Goal: Information Seeking & Learning: Learn about a topic

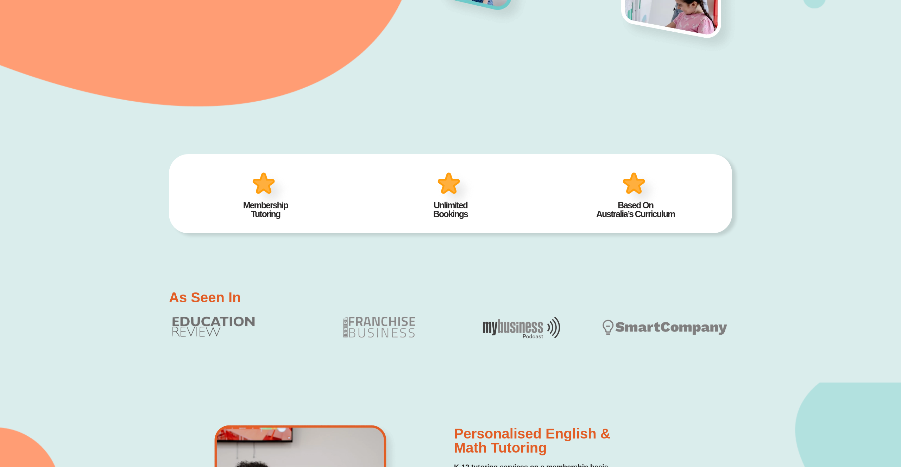
scroll to position [300, 0]
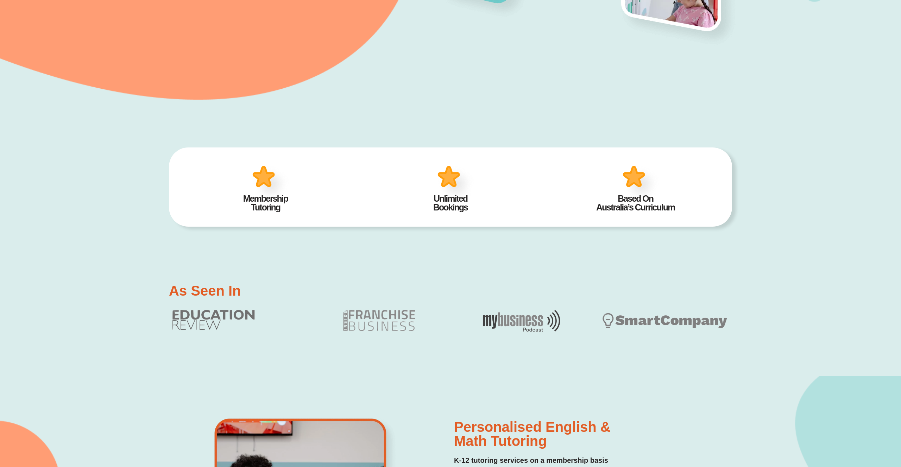
click at [585, 280] on div "As Seen In" at bounding box center [450, 322] width 563 height 108
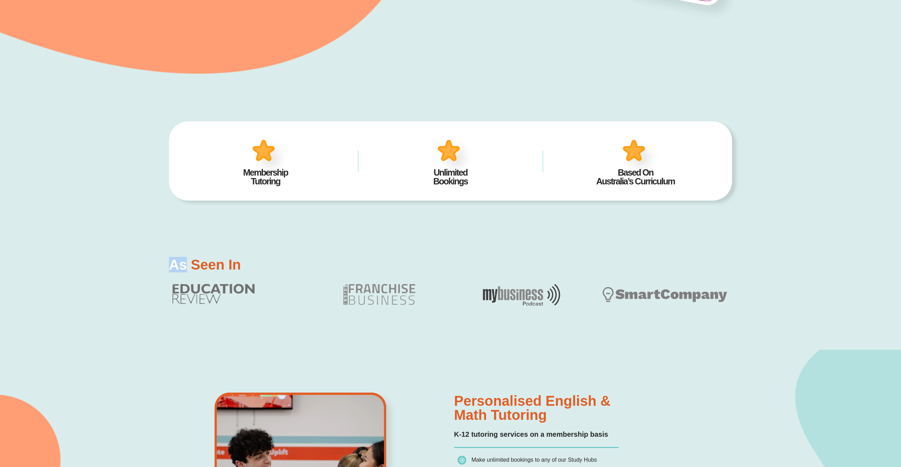
scroll to position [332, 0]
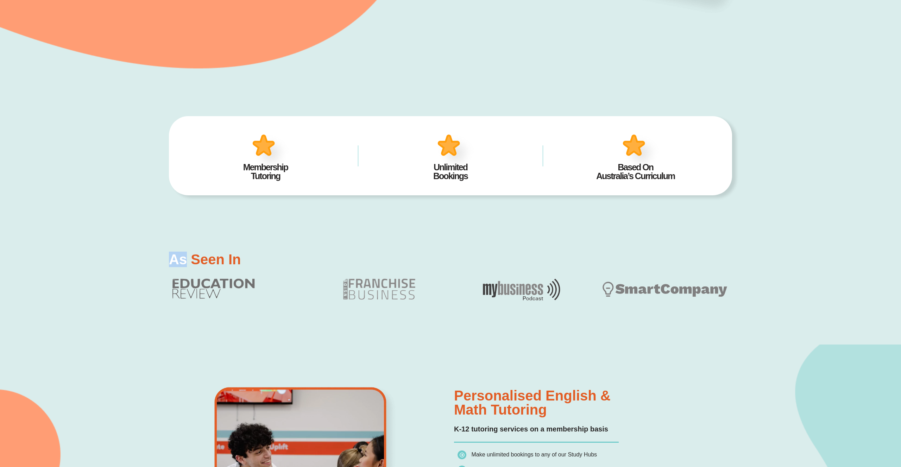
click at [561, 338] on div "As Seen In" at bounding box center [450, 290] width 563 height 108
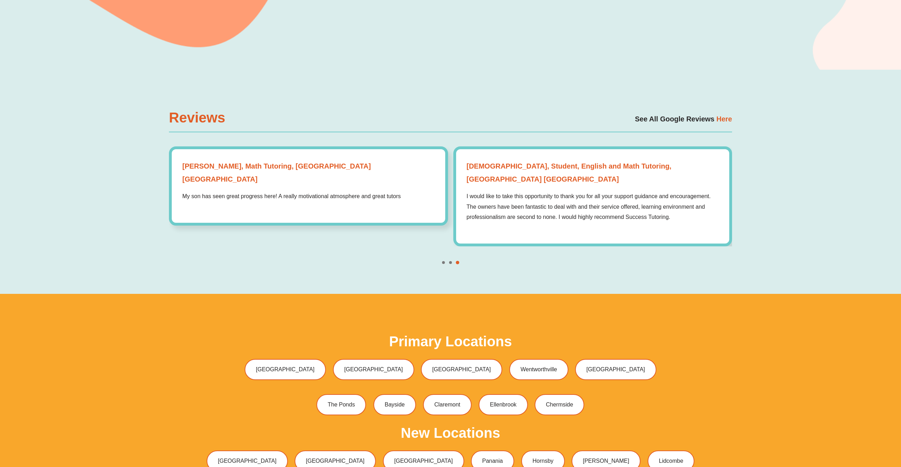
scroll to position [2334, 0]
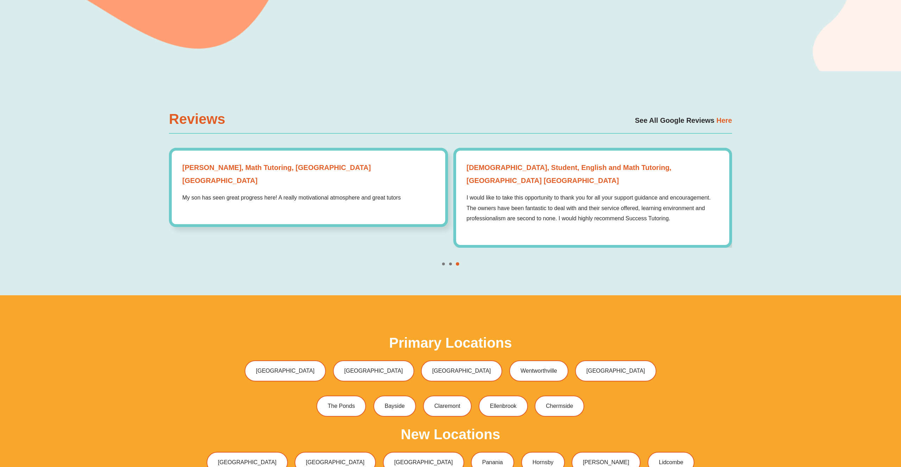
click at [450, 263] on span "Go to slide 2" at bounding box center [450, 264] width 3 height 3
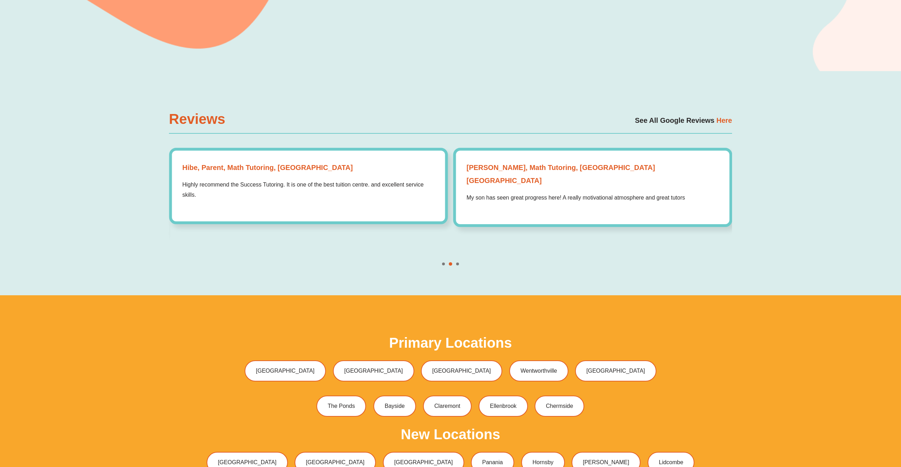
click at [446, 263] on div at bounding box center [450, 264] width 563 height 3
click at [443, 263] on span "Go to slide 1" at bounding box center [443, 264] width 3 height 3
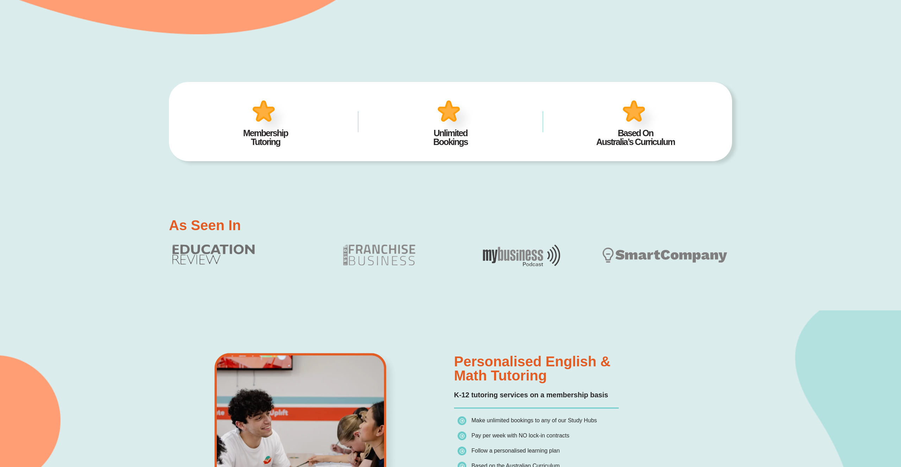
scroll to position [0, 0]
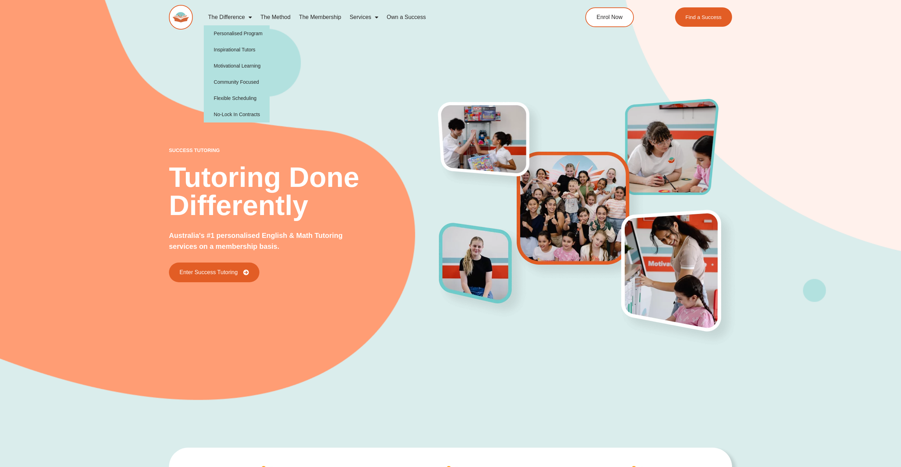
click at [243, 16] on link "The Difference" at bounding box center [230, 17] width 52 height 16
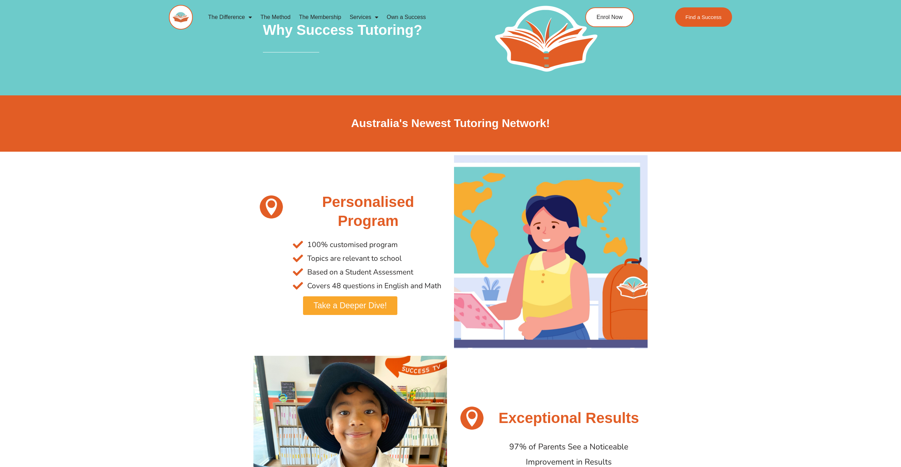
click at [275, 15] on link "The Method" at bounding box center [275, 17] width 38 height 16
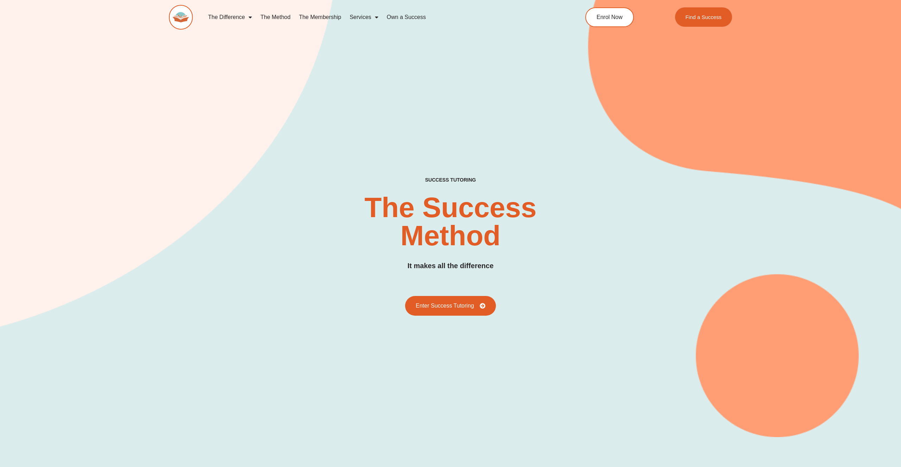
click at [184, 8] on img at bounding box center [181, 17] width 24 height 25
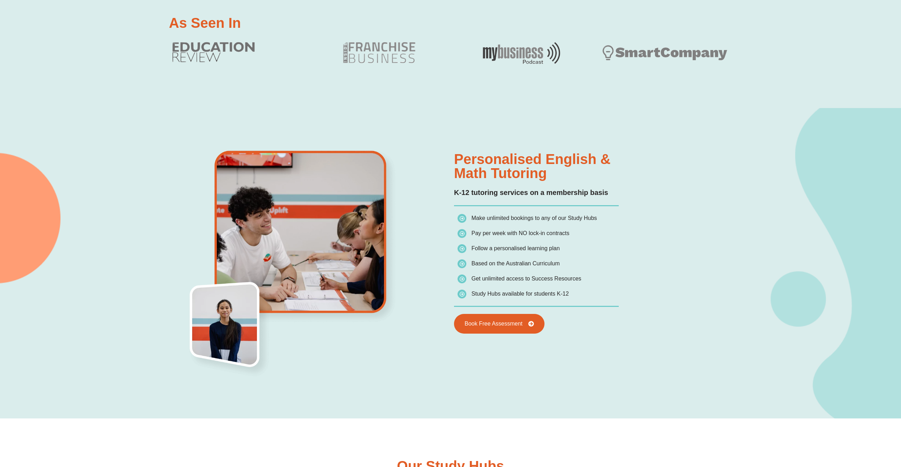
scroll to position [561, 0]
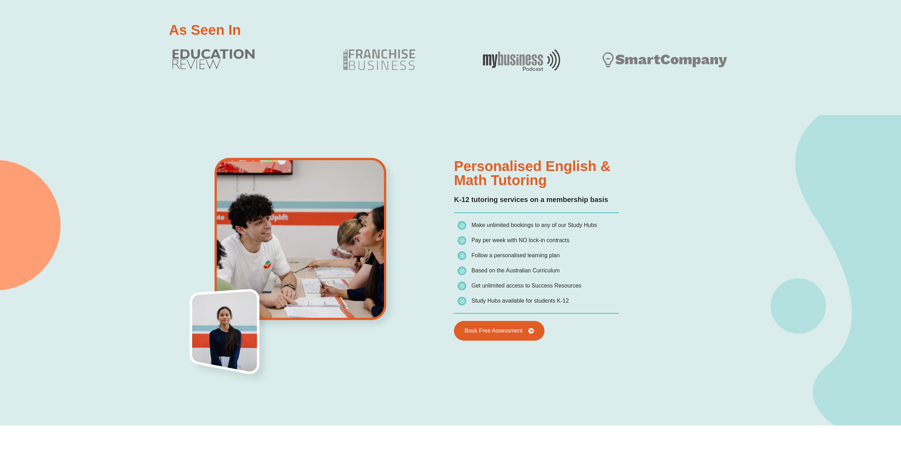
click at [296, 360] on div "Personalised English & Math Tutoring K-12 tutoring services on a membership bas…" at bounding box center [450, 270] width 563 height 311
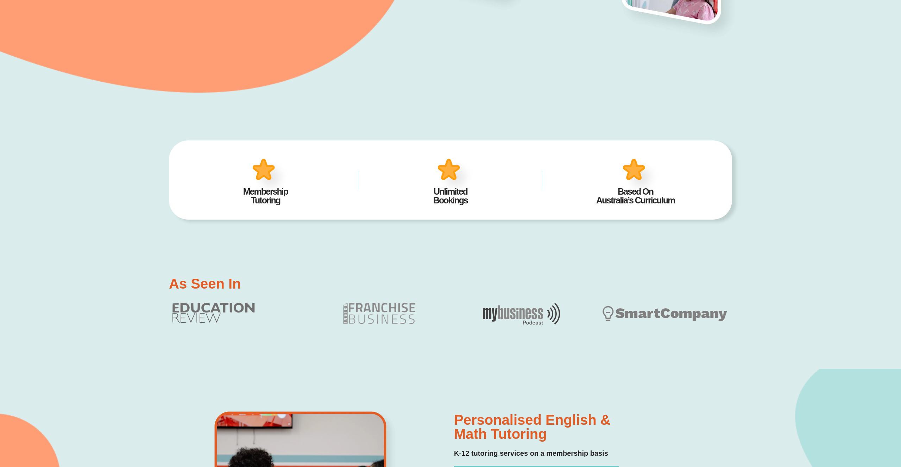
scroll to position [289, 0]
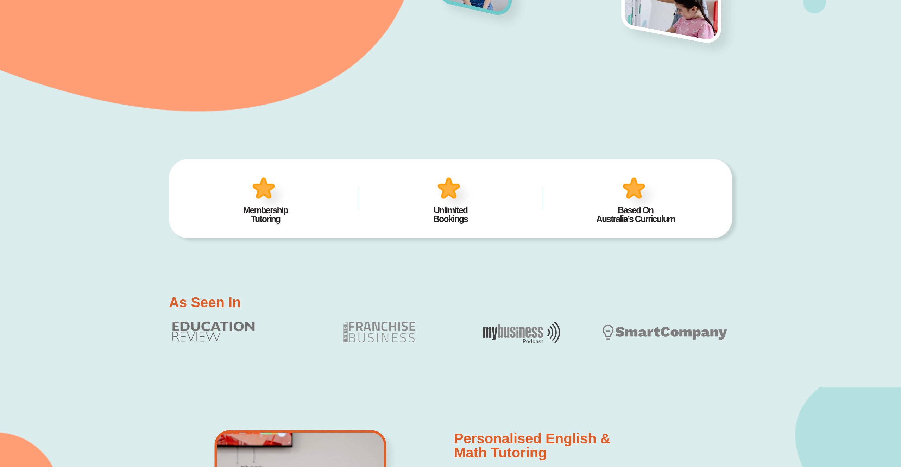
click at [447, 186] on img at bounding box center [456, 195] width 44 height 43
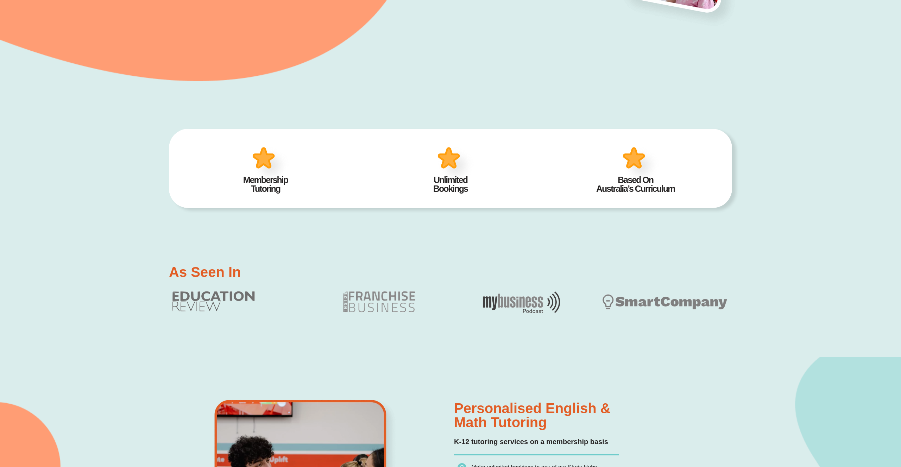
scroll to position [390, 0]
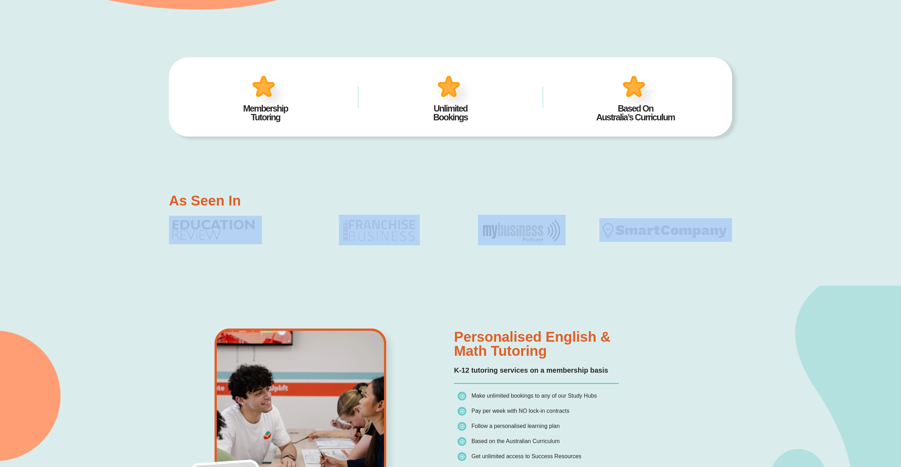
drag, startPoint x: 159, startPoint y: 214, endPoint x: 750, endPoint y: 254, distance: 591.8
click at [750, 255] on div "As Seen In" at bounding box center [450, 231] width 901 height 108
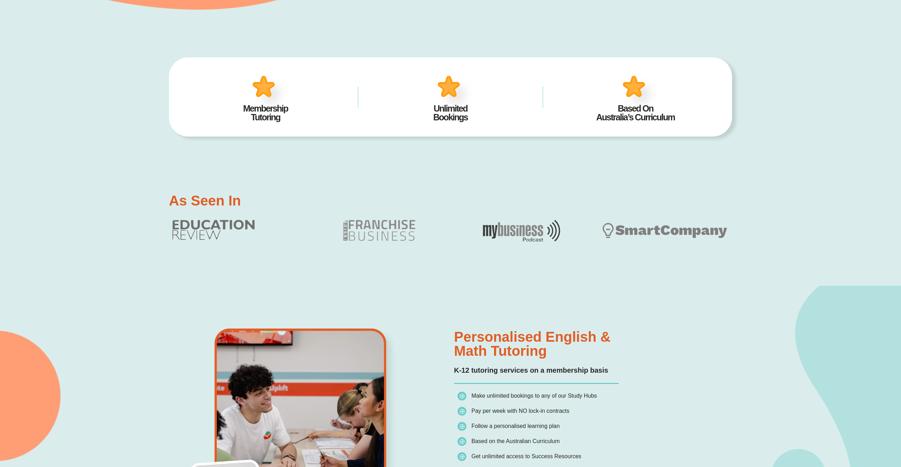
click at [750, 254] on div "As Seen In" at bounding box center [450, 231] width 901 height 108
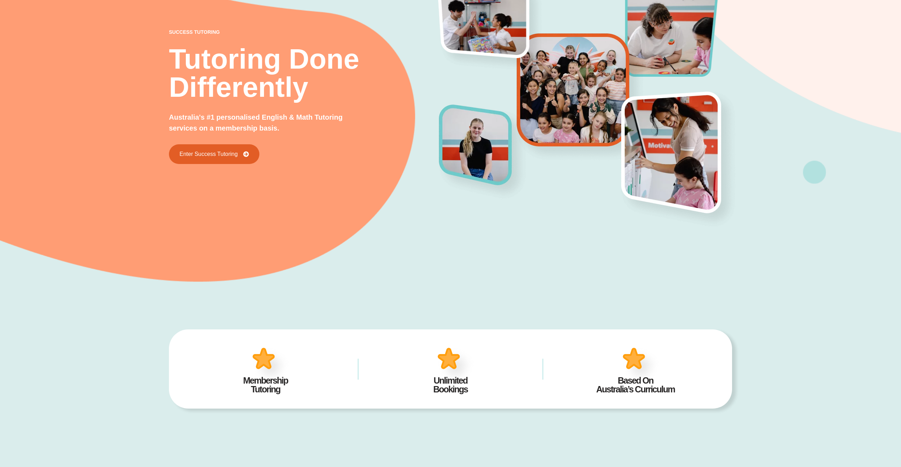
scroll to position [0, 0]
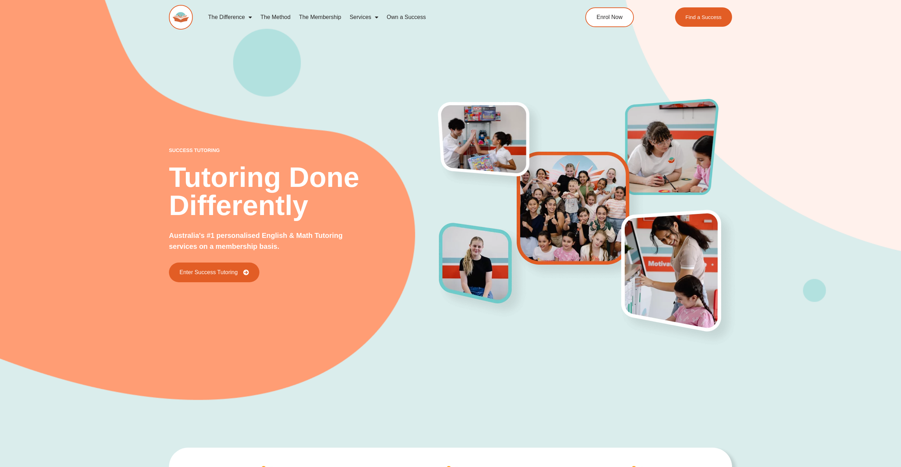
click at [563, 407] on div "success tutoring Tutoring Done Differently Australia's #1 personalised English …" at bounding box center [450, 194] width 563 height 425
click at [782, 154] on div "success tutoring Tutoring Done Differently Australia's #1 personalised English …" at bounding box center [450, 194] width 901 height 425
click at [411, 88] on div "success tutoring Tutoring Done Differently Australia's #1 personalised English …" at bounding box center [450, 194] width 563 height 425
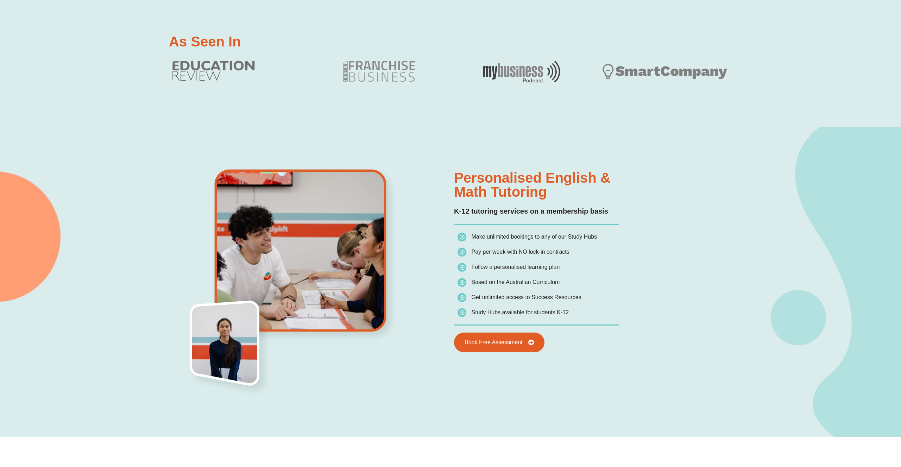
scroll to position [530, 0]
